Goal: Task Accomplishment & Management: Manage account settings

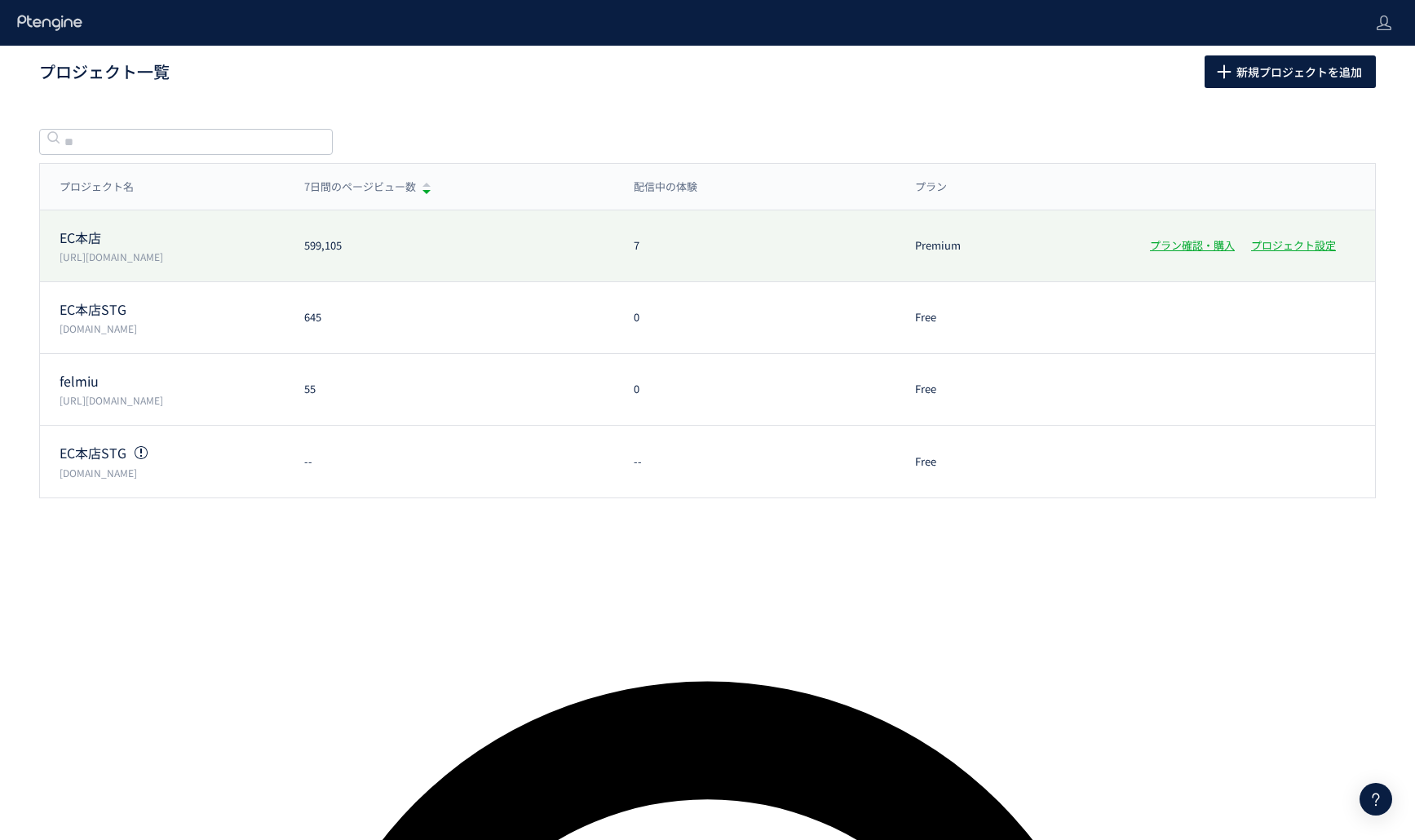
click at [645, 271] on div "EC本店 [URL][DOMAIN_NAME] 599,105 7 Premium プラン確認・購入 プロジェクト設定" at bounding box center [708, 247] width 1335 height 72
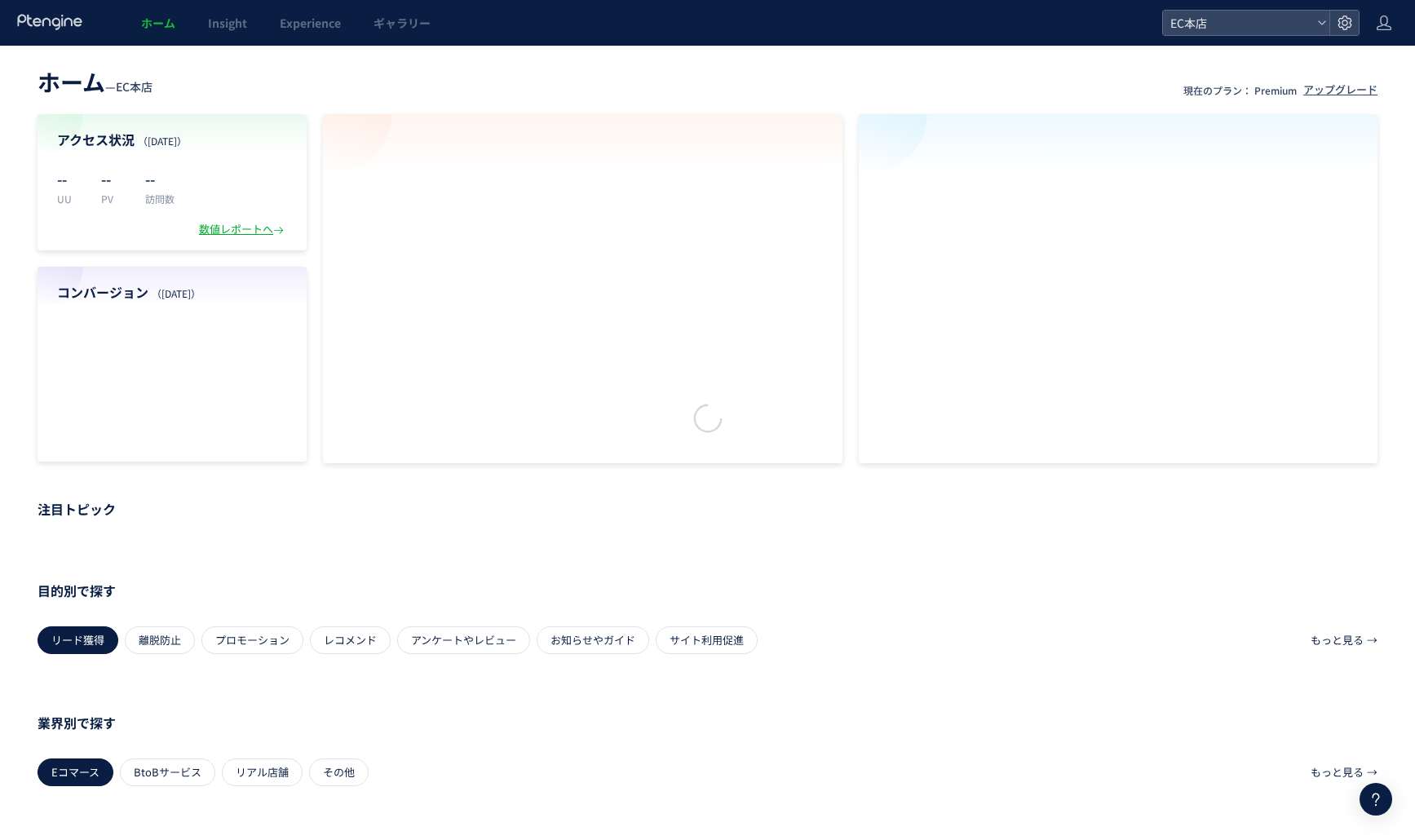
click at [771, 257] on div at bounding box center [708, 420] width 1415 height 840
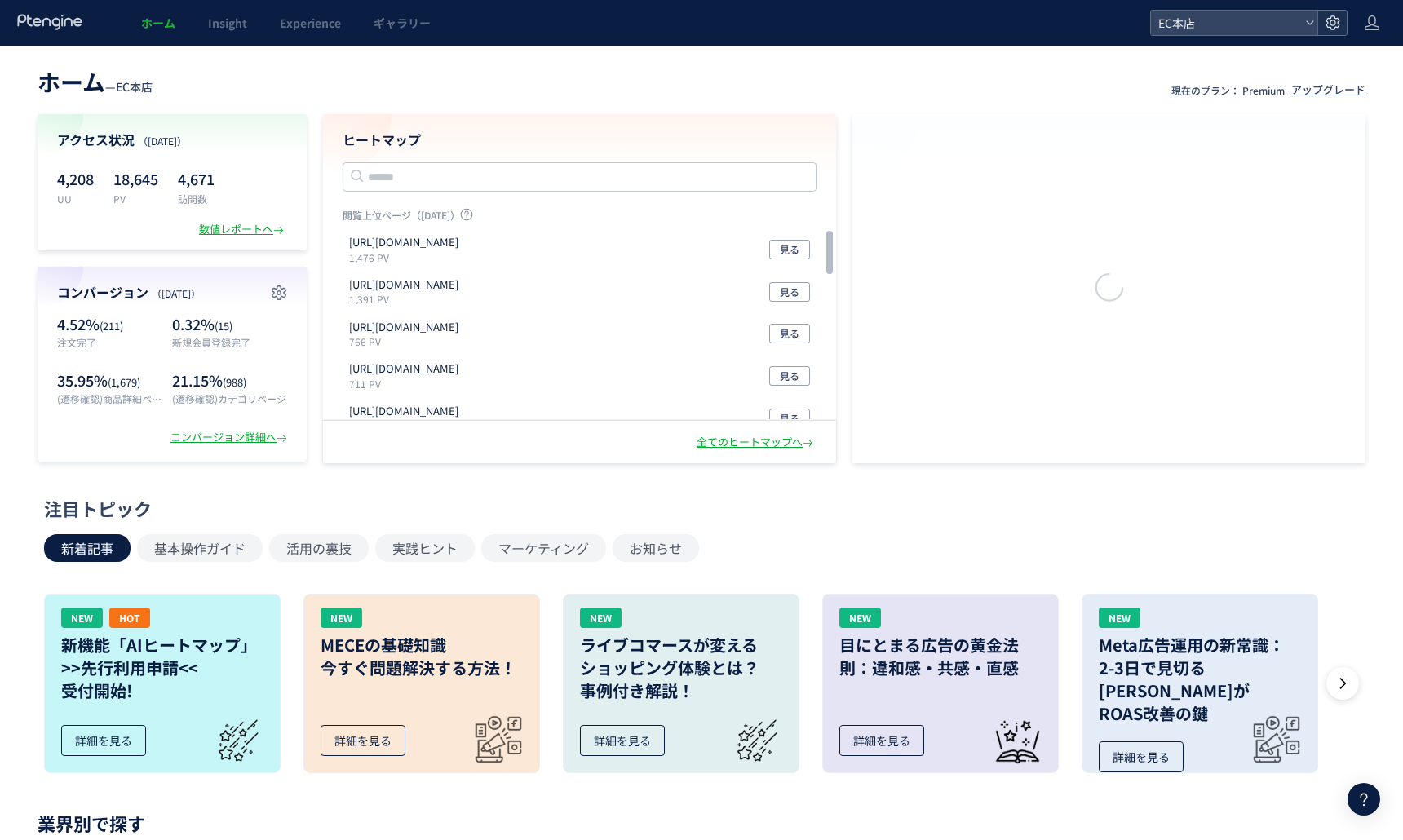
click at [1333, 20] on use at bounding box center [1333, 22] width 14 height 14
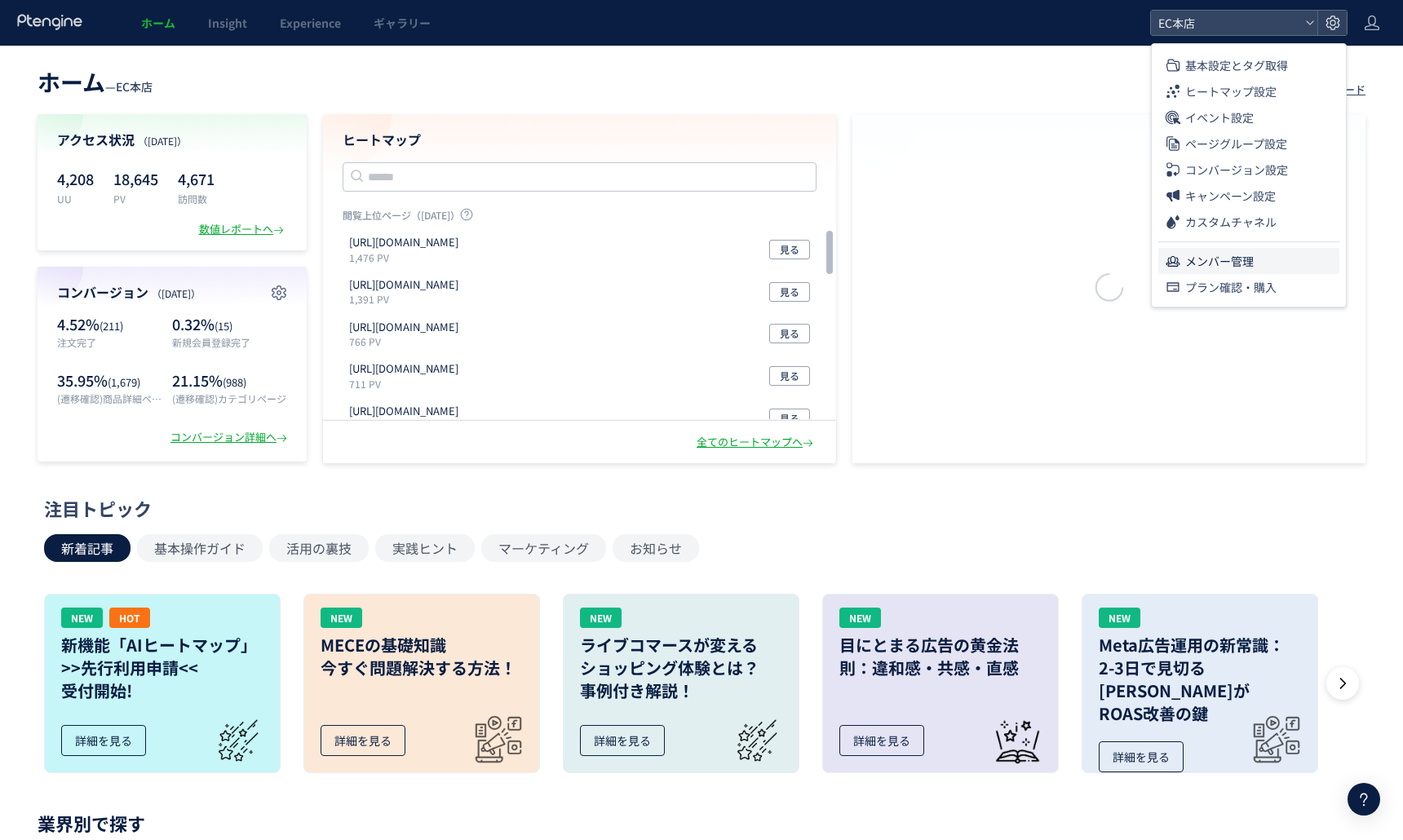
click at [1286, 267] on li "メンバー管理" at bounding box center [1249, 260] width 181 height 26
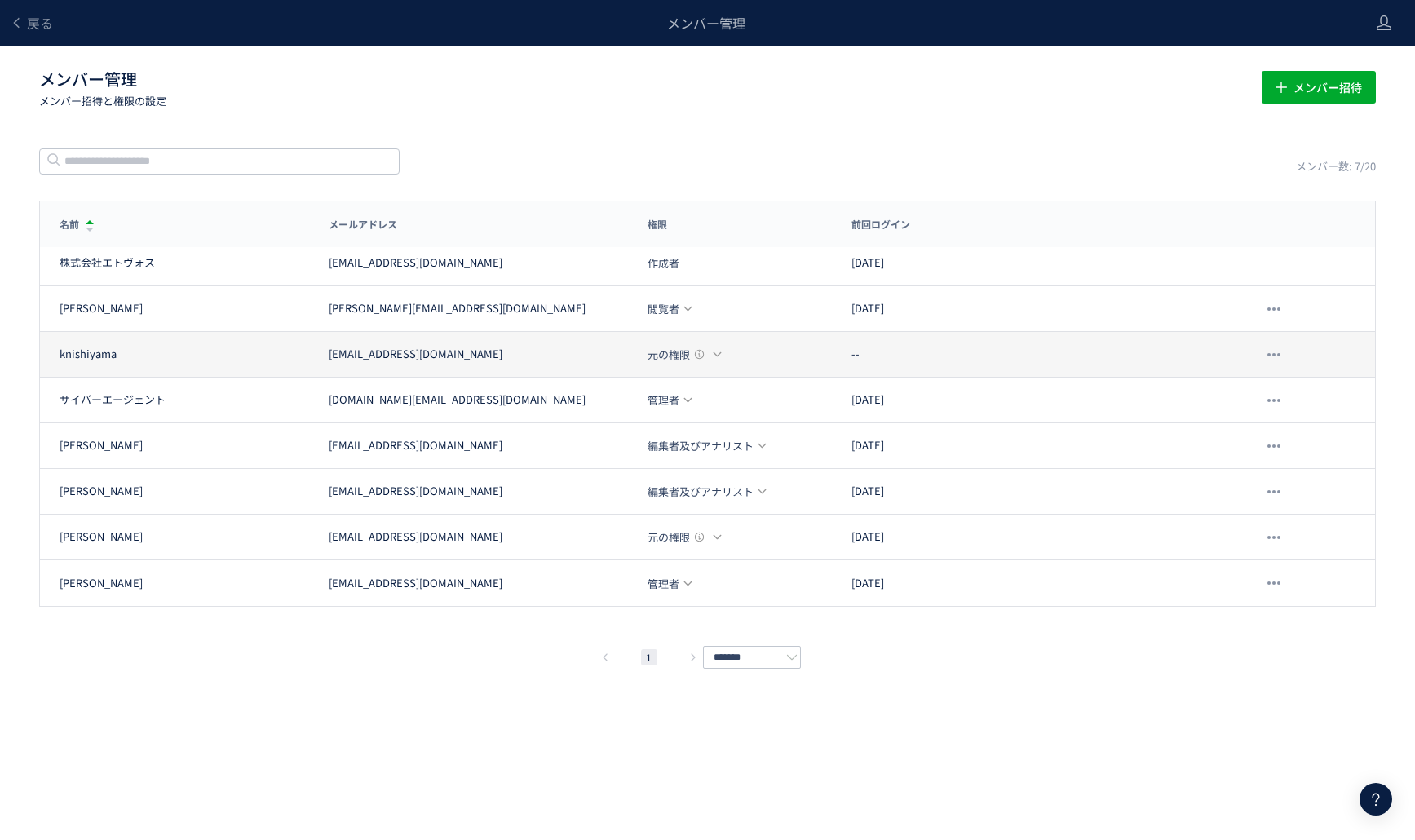
click at [716, 356] on icon at bounding box center [717, 354] width 11 height 11
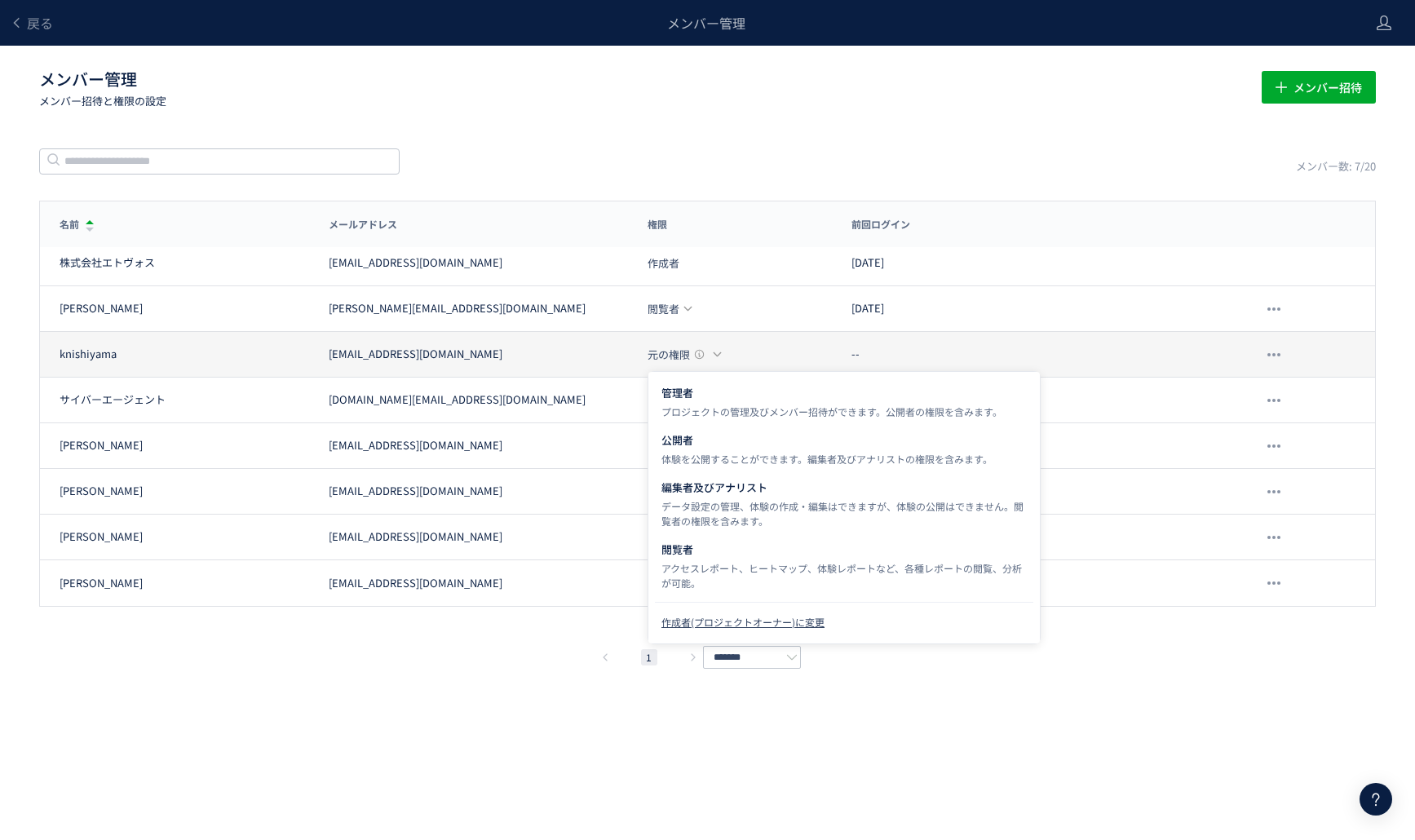
click at [716, 356] on icon at bounding box center [717, 354] width 11 height 11
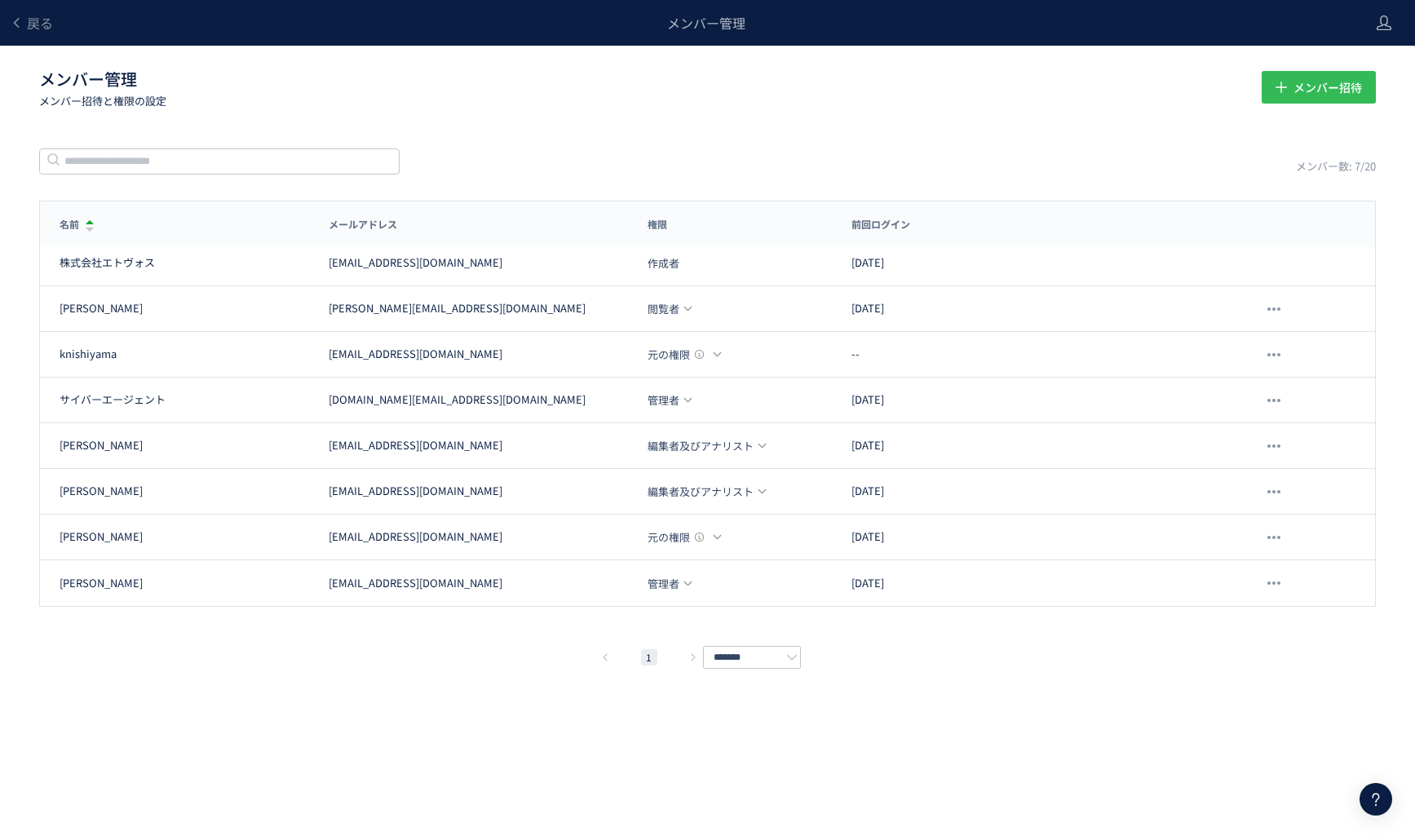
click at [1316, 100] on span "メンバー招待" at bounding box center [1327, 87] width 68 height 32
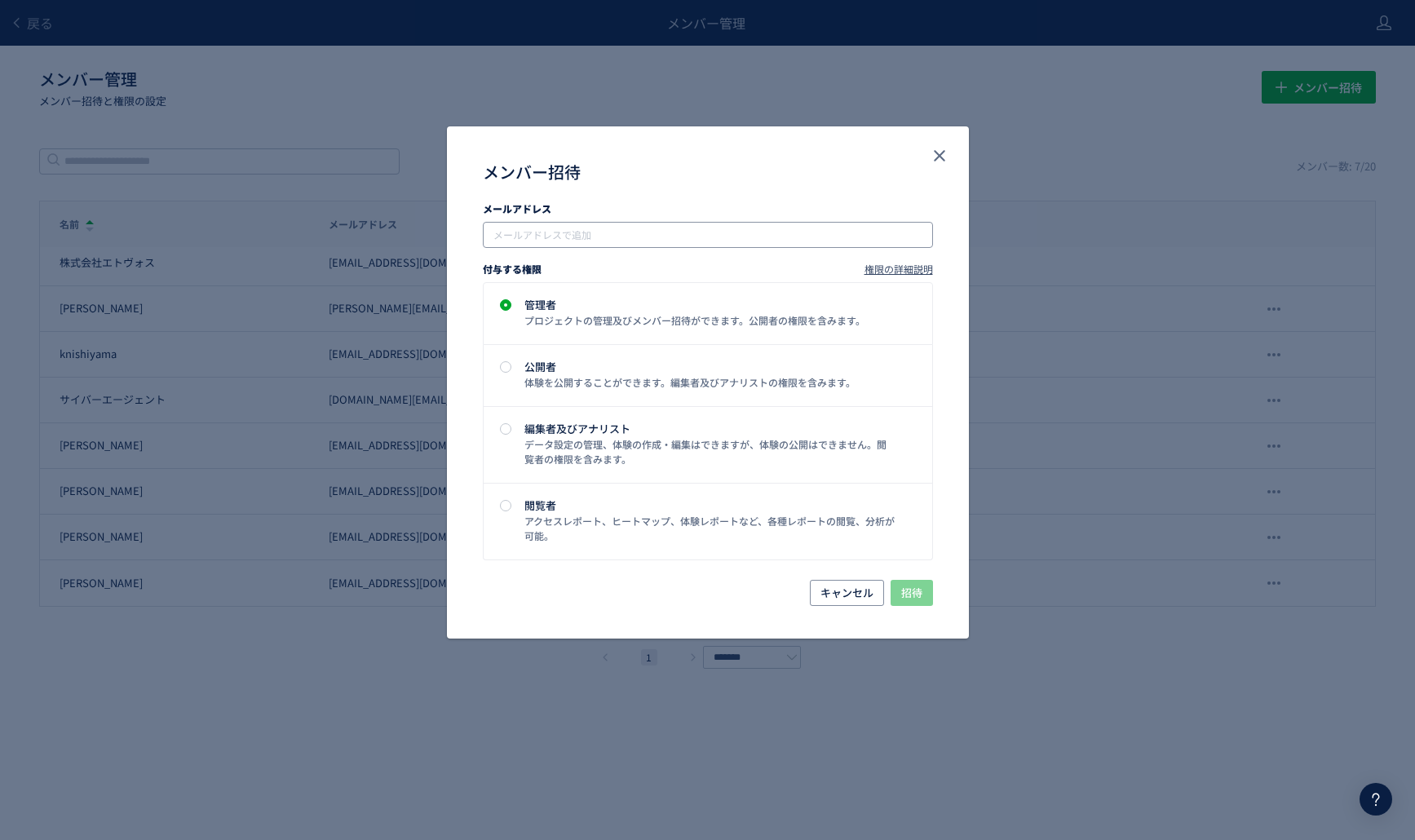
click at [576, 239] on input "メンバー招待" at bounding box center [709, 235] width 438 height 19
click at [590, 244] on input "メンバー招待" at bounding box center [709, 235] width 438 height 19
paste input "**********"
type input "**********"
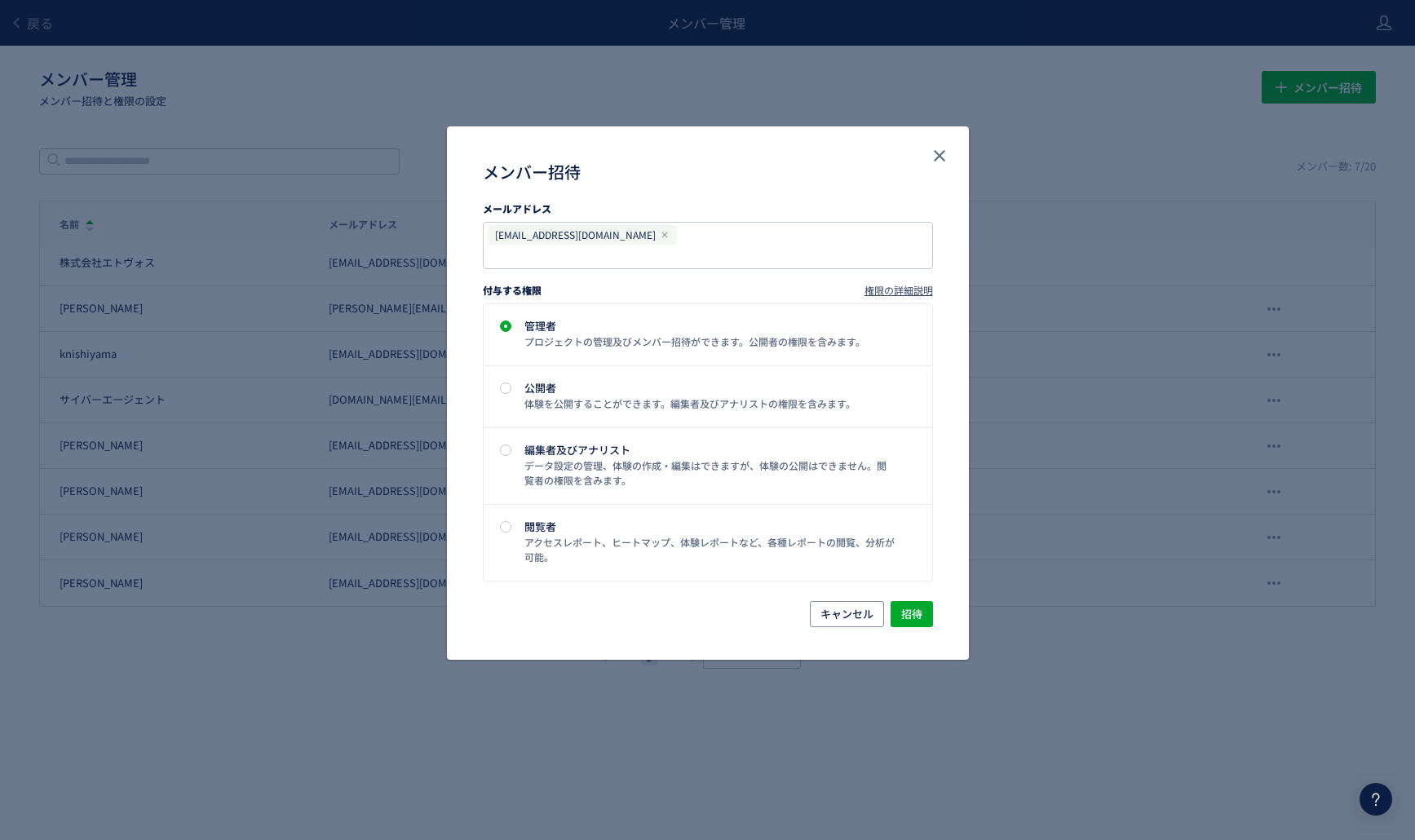
drag, startPoint x: 702, startPoint y: 158, endPoint x: 757, endPoint y: 172, distance: 56.8
click at [756, 172] on div "メンバー招待" at bounding box center [708, 164] width 522 height 75
drag, startPoint x: 757, startPoint y: 151, endPoint x: 893, endPoint y: 162, distance: 136.4
click at [822, 174] on div "メンバー招待" at bounding box center [708, 164] width 522 height 75
click at [941, 150] on icon "close" at bounding box center [939, 156] width 19 height 19
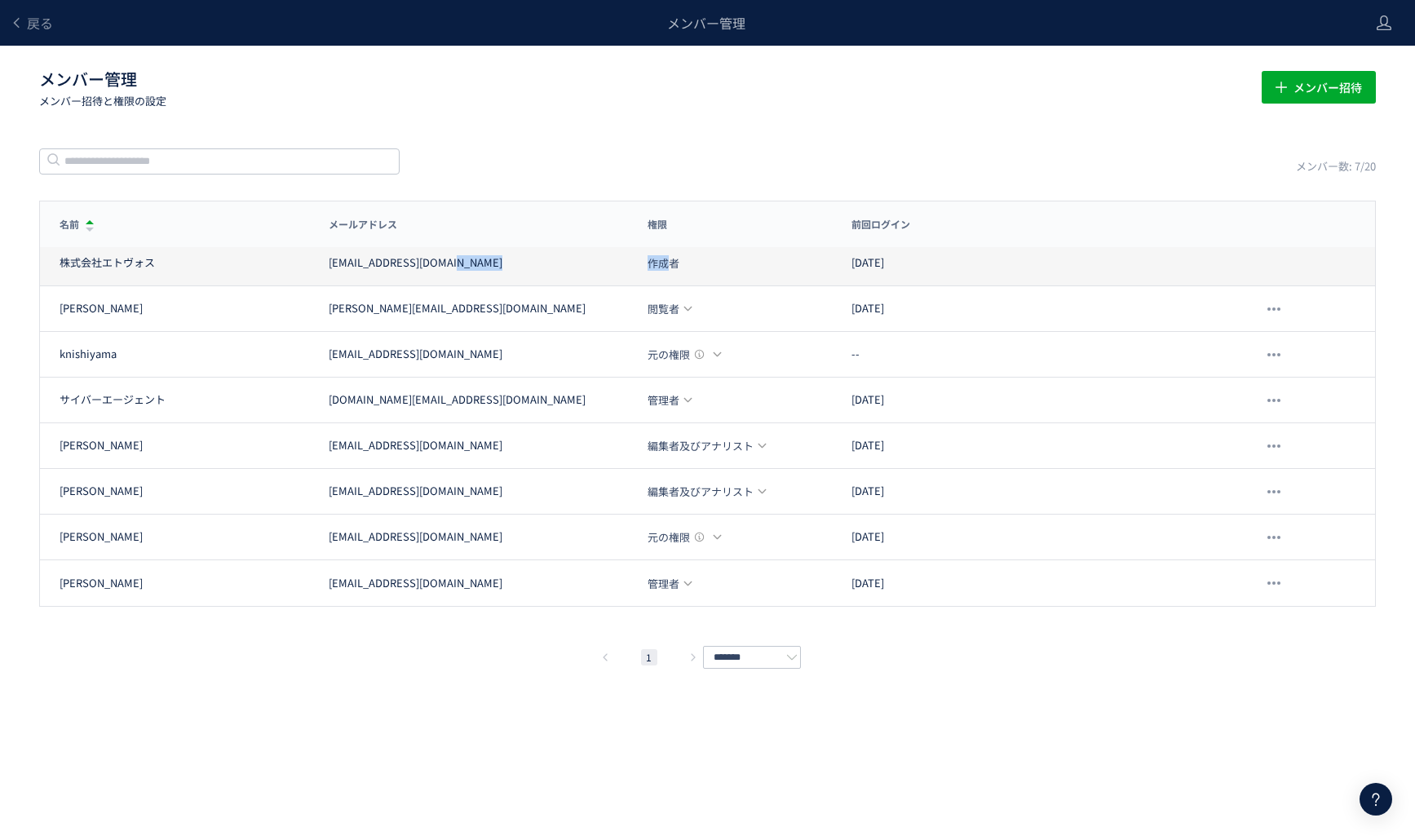
drag, startPoint x: 666, startPoint y: 262, endPoint x: 601, endPoint y: 267, distance: 65.2
click at [601, 267] on div "株式会社エトヴォス [EMAIL_ADDRESS][DOMAIN_NAME] 作成者 [DATE]" at bounding box center [708, 263] width 1335 height 46
drag, startPoint x: 628, startPoint y: 265, endPoint x: 638, endPoint y: 265, distance: 10.0
click at [629, 265] on div "作成者" at bounding box center [729, 263] width 204 height 17
click at [694, 267] on div "作成者" at bounding box center [729, 263] width 204 height 17
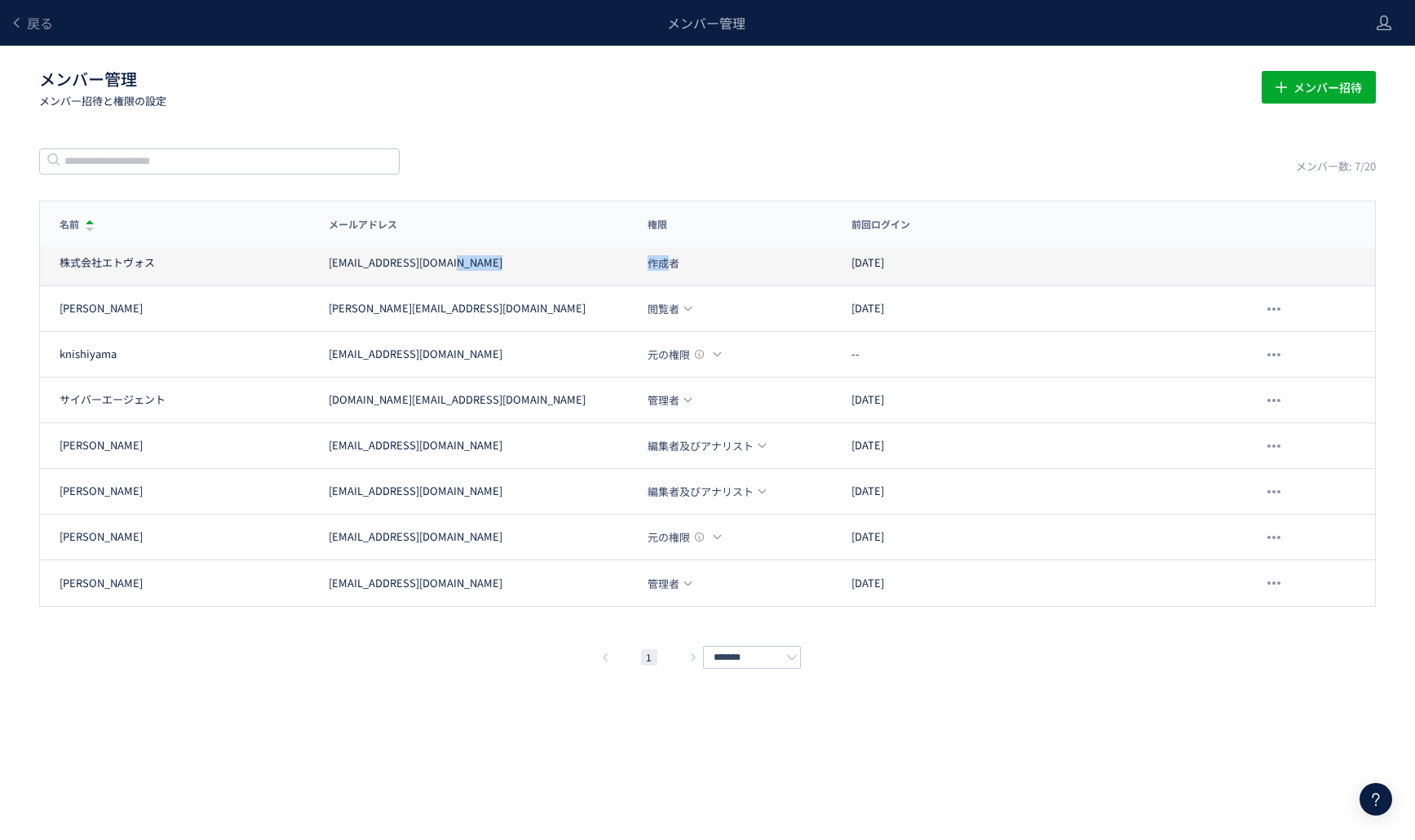
click at [696, 268] on div "作成者" at bounding box center [729, 263] width 204 height 17
click at [706, 252] on div "株式会社エトヴォス [EMAIL_ADDRESS][DOMAIN_NAME] 作成者 [DATE]" at bounding box center [708, 263] width 1335 height 46
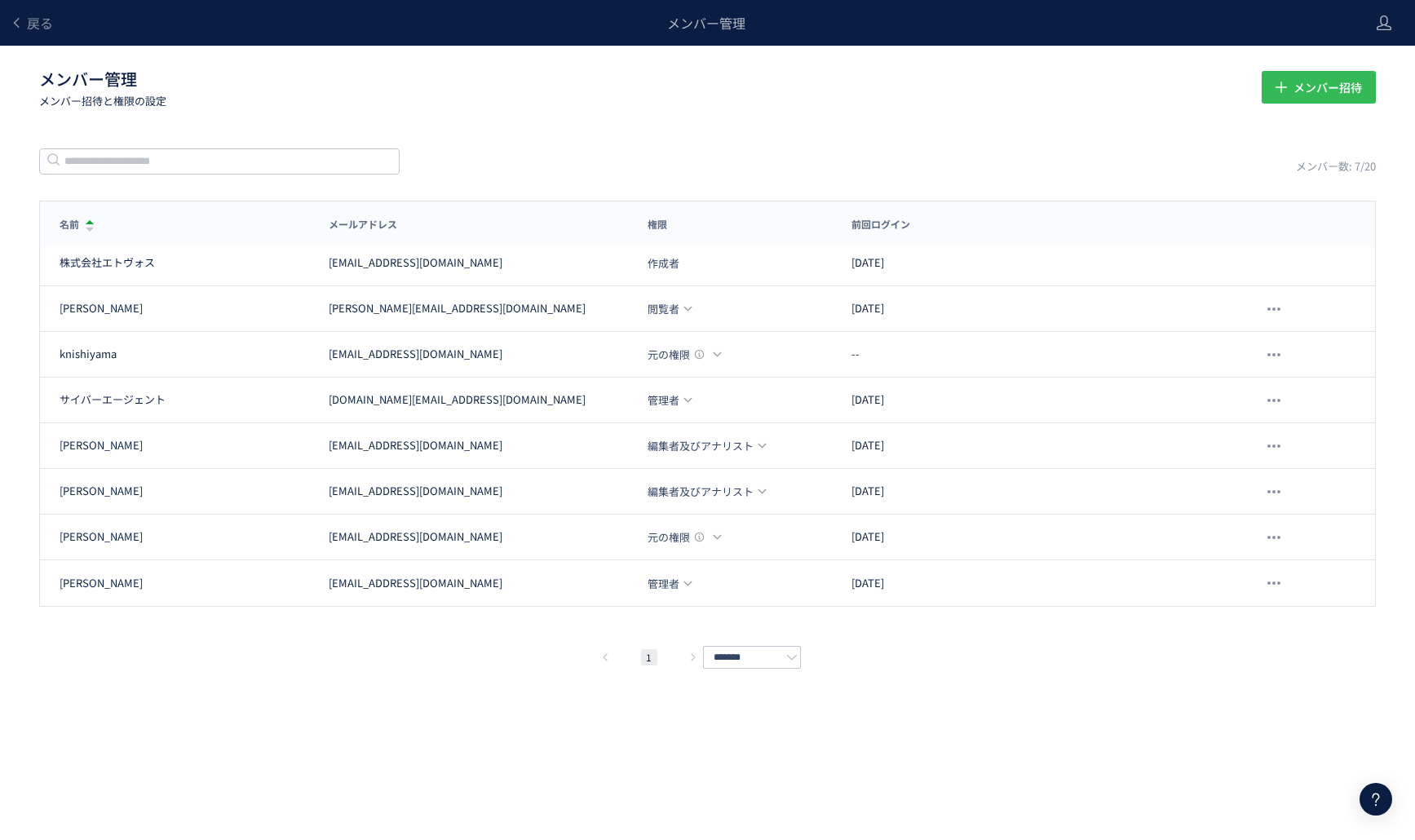
click at [1344, 93] on span "メンバー招待" at bounding box center [1327, 87] width 68 height 32
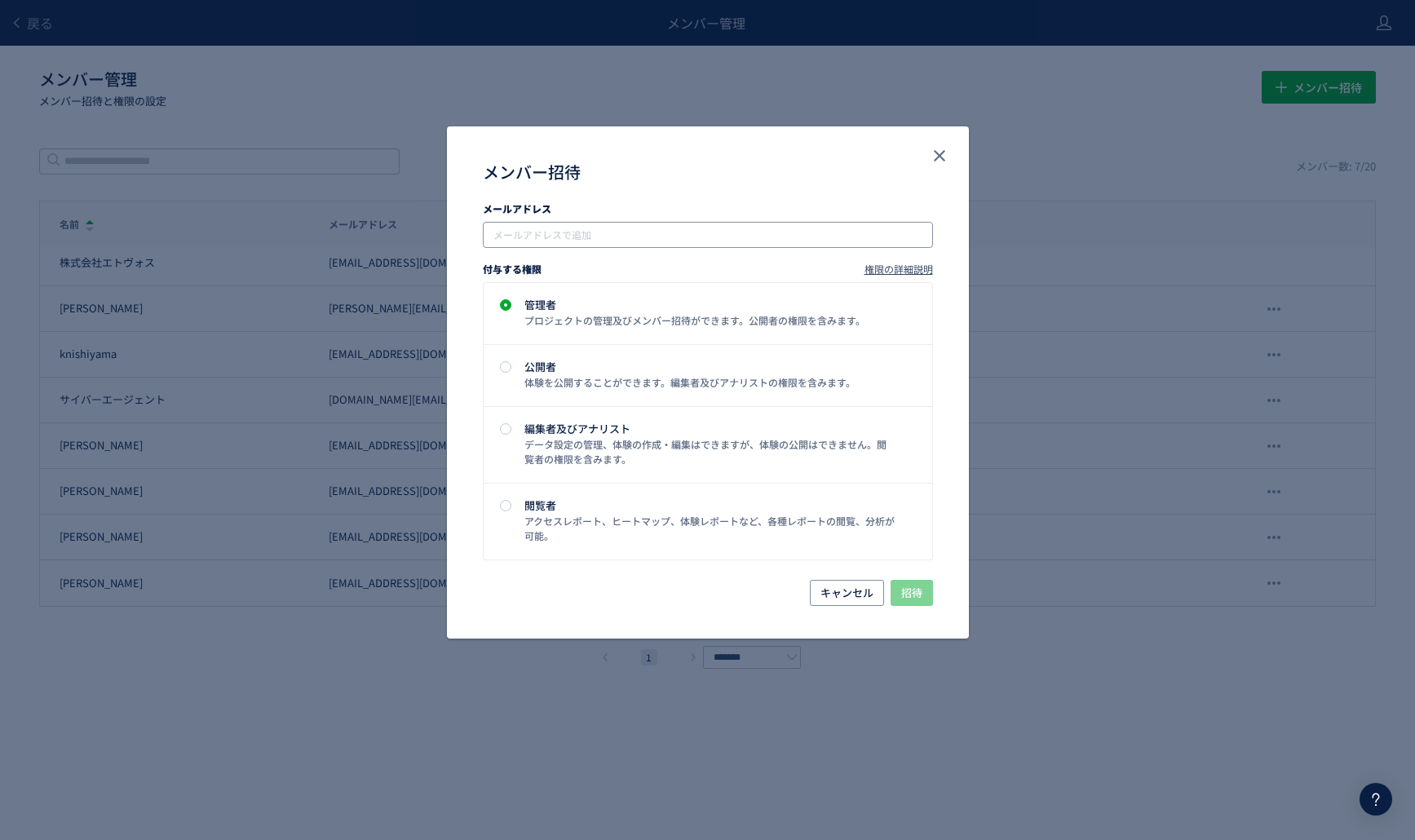
click at [690, 238] on input "メンバー招待" at bounding box center [709, 235] width 438 height 19
paste input "**********"
type input "**********"
click at [677, 311] on div "管理者 プロジェクトの管理及びメンバー招待ができます。公開者の権限を含みます。" at bounding box center [705, 313] width 381 height 28
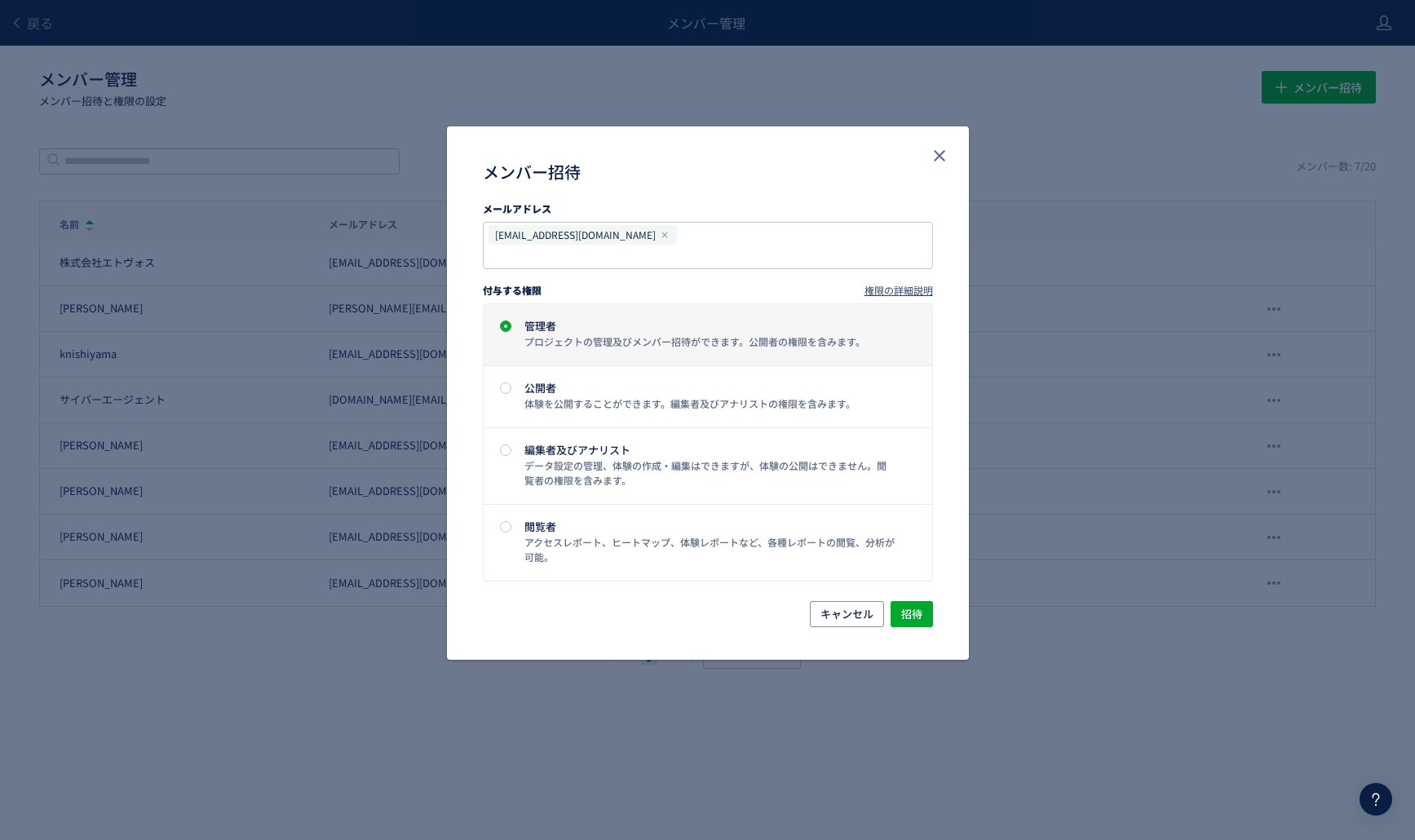
click at [677, 321] on div "管理者 プロジェクトの管理及びメンバー招待ができます。公開者の権限を含みます。" at bounding box center [705, 334] width 381 height 28
click at [906, 601] on span "招待" at bounding box center [912, 614] width 21 height 26
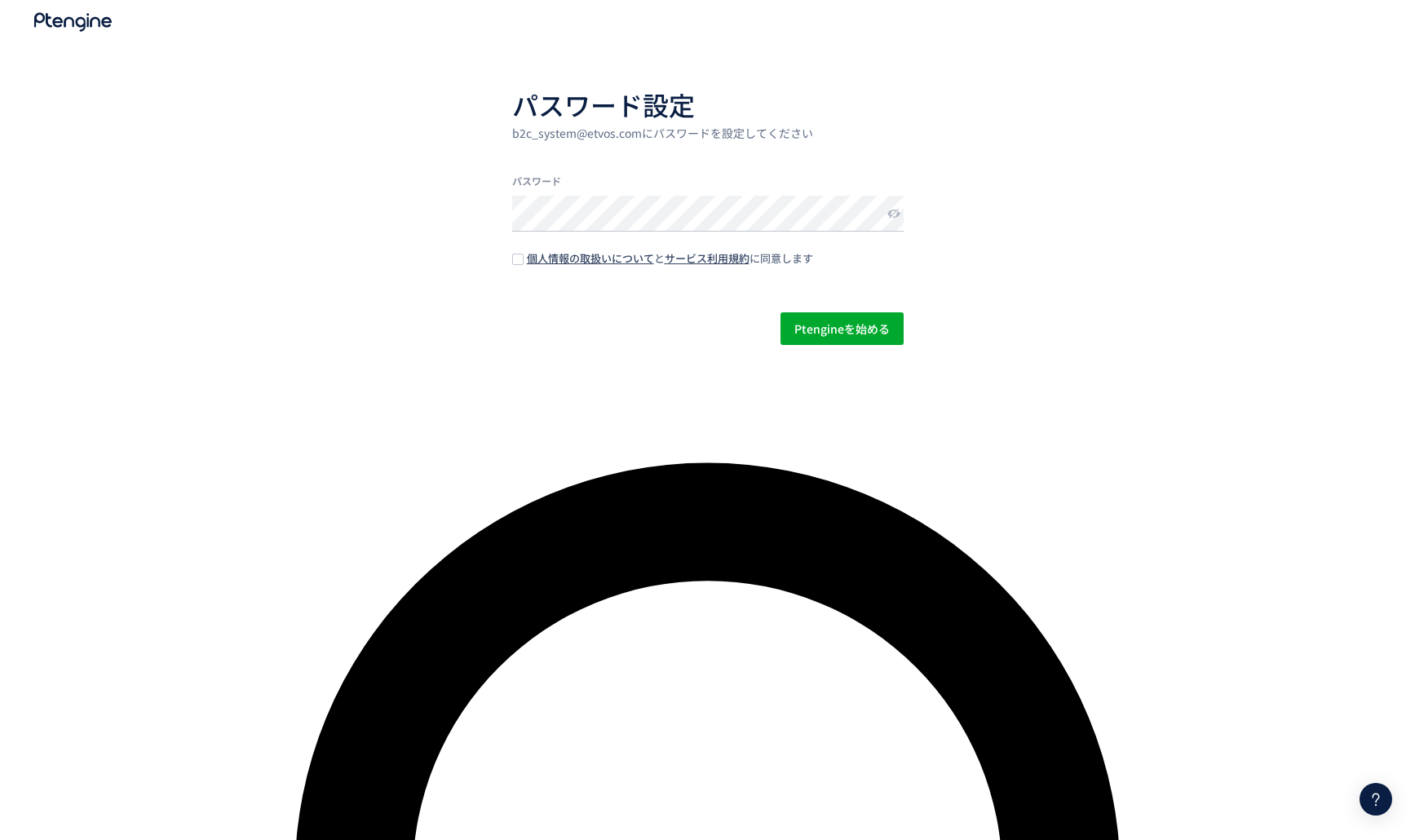
click at [903, 213] on div "パスワード設定 b2c_system@etvos.comにパスワードを設定してください パスワード 個人情報の取扱いについて と サービス利用規約 に同意しま…" at bounding box center [708, 172] width 1415 height 345
click at [895, 213] on icon at bounding box center [893, 213] width 13 height 13
click at [482, 217] on div "パスワード設定 b2c_system@etvos.comにパスワードを設定してください パスワード 個人情報の取扱いについて と サービス利用規約 に同意しま…" at bounding box center [708, 172] width 1415 height 345
click at [505, 282] on div "パスワード設定 b2c_system@etvos.comにパスワードを設定してください パスワード 個人情報の取扱いについて と サービス利用規約 に同意しま…" at bounding box center [708, 172] width 1415 height 345
click at [518, 261] on span at bounding box center [518, 259] width 12 height 12
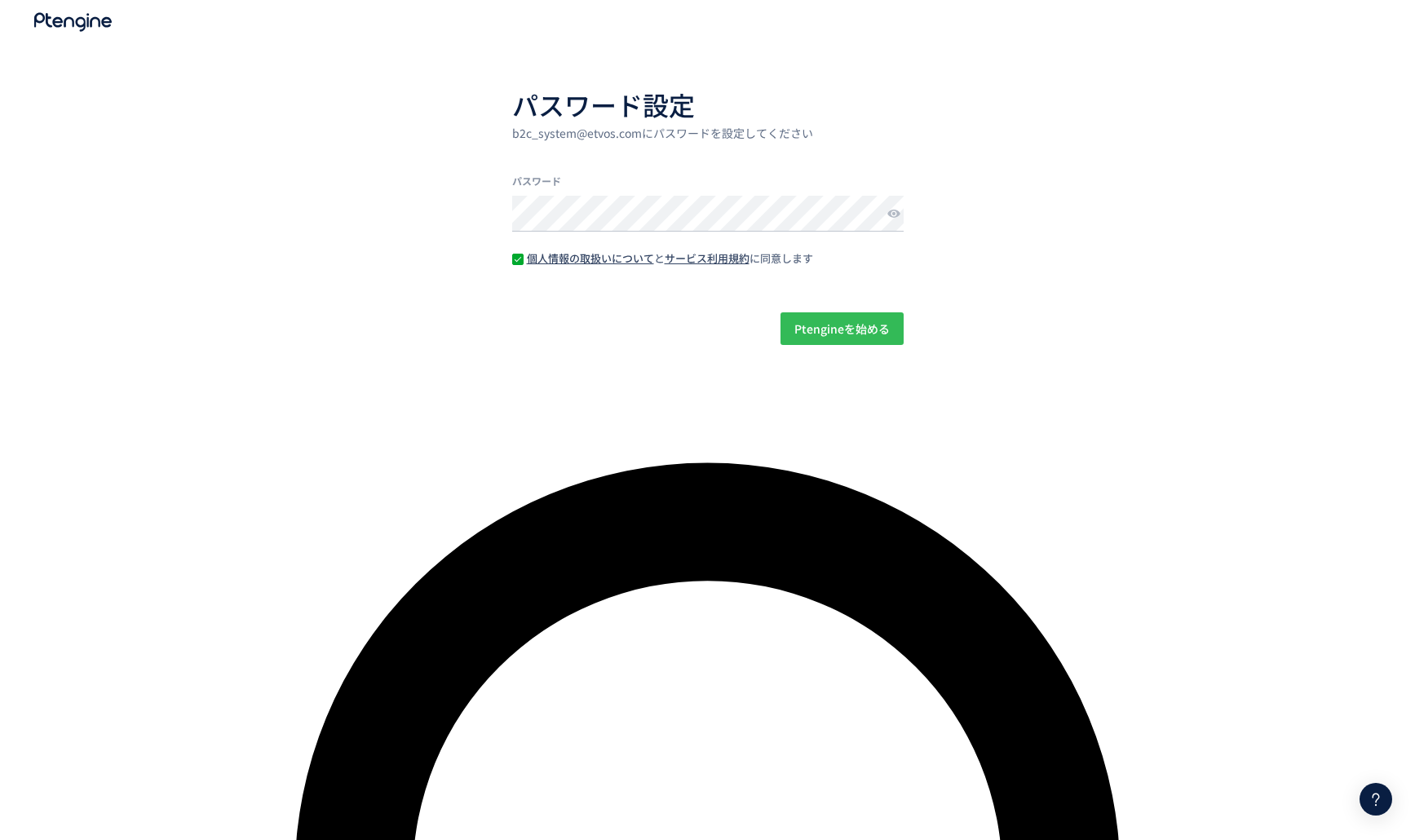
click at [848, 342] on span "Ptengineを始める" at bounding box center [842, 328] width 96 height 32
